Goal: Transaction & Acquisition: Purchase product/service

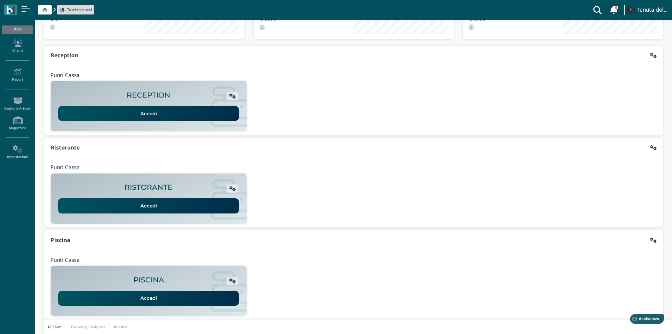
click at [154, 115] on link "Accedi" at bounding box center [148, 113] width 181 height 15
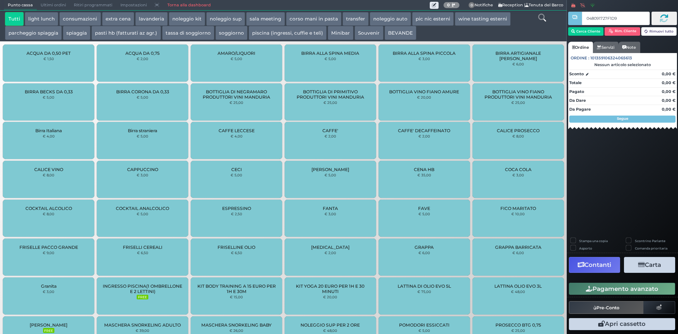
type input "048091727F1D91"
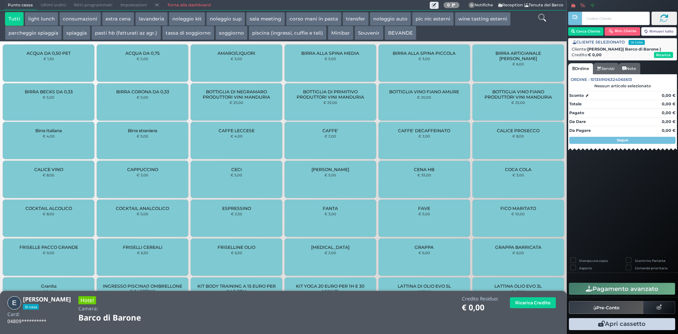
click at [74, 33] on button "spiaggia" at bounding box center [77, 33] width 28 height 14
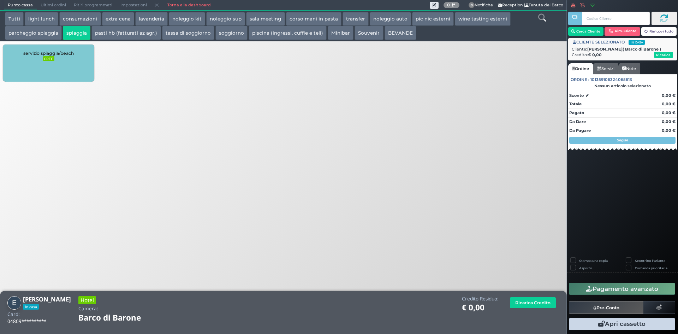
click at [44, 65] on div "servizio spiaggia/beach FREE" at bounding box center [48, 62] width 91 height 37
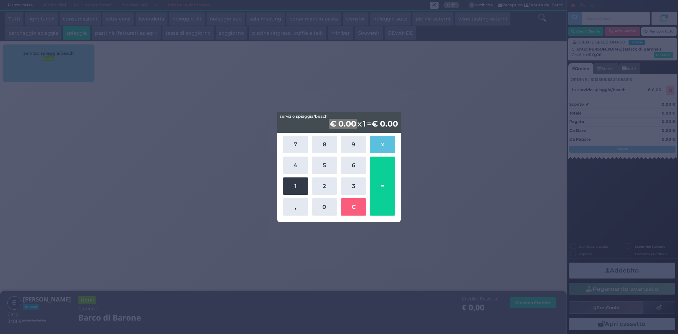
drag, startPoint x: 284, startPoint y: 181, endPoint x: 289, endPoint y: 181, distance: 4.6
click at [287, 181] on button "1" at bounding box center [295, 185] width 25 height 17
click at [324, 164] on button "5" at bounding box center [324, 164] width 25 height 17
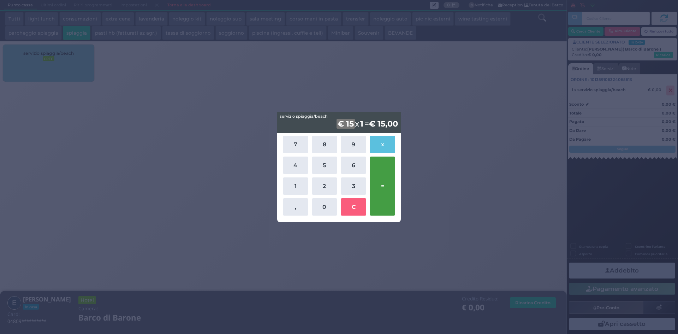
click at [381, 181] on button "=" at bounding box center [382, 185] width 25 height 59
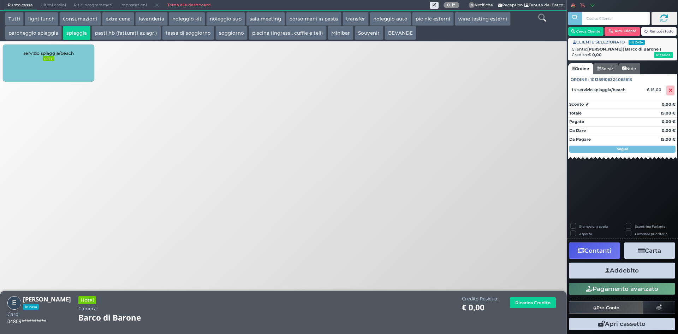
click at [611, 272] on button "Addebito" at bounding box center [622, 270] width 106 height 16
